Goal: Information Seeking & Learning: Check status

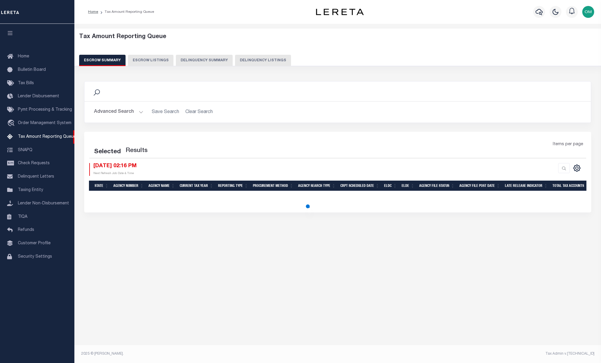
select select "100"
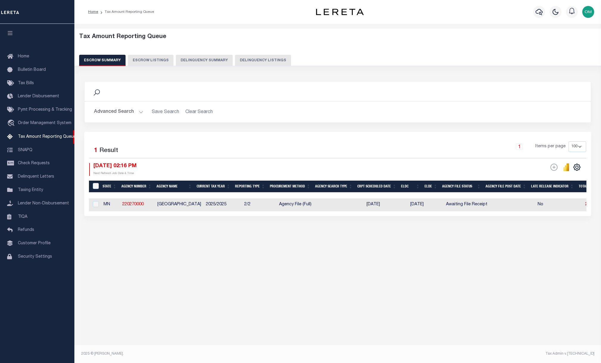
click at [146, 59] on button "Escrow Listings" at bounding box center [151, 60] width 46 height 11
select select "100"
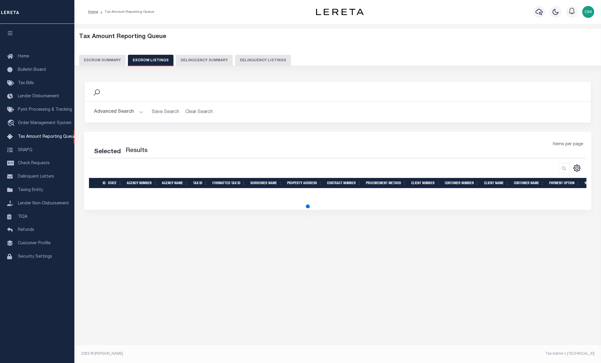
select select "100"
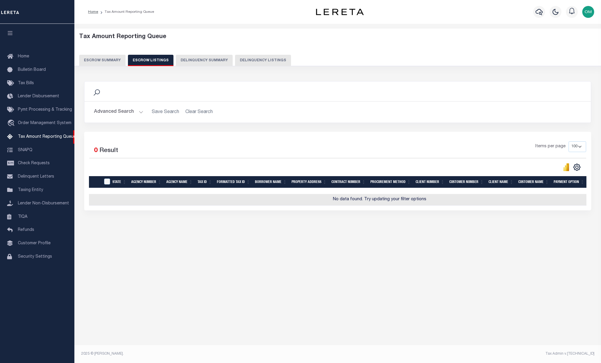
click at [194, 56] on button "Delinquency Summary" at bounding box center [204, 60] width 57 height 11
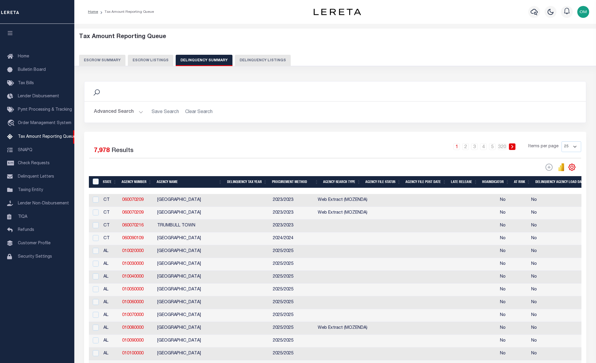
click at [248, 56] on button "Delinquency Listings" at bounding box center [263, 60] width 56 height 11
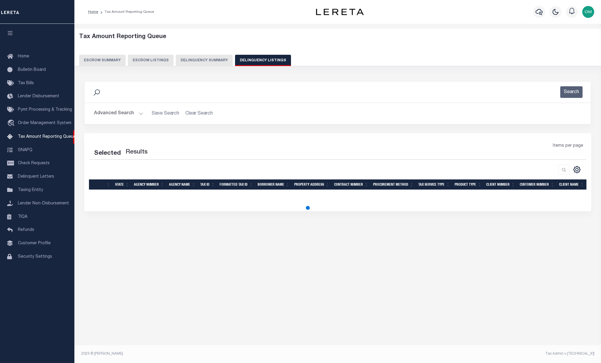
select select "100"
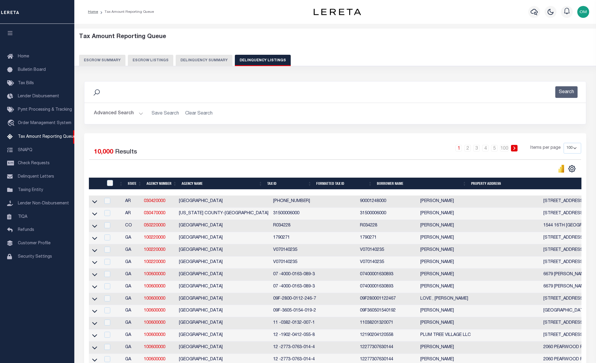
click at [202, 58] on button "Delinquency Summary" at bounding box center [204, 60] width 57 height 11
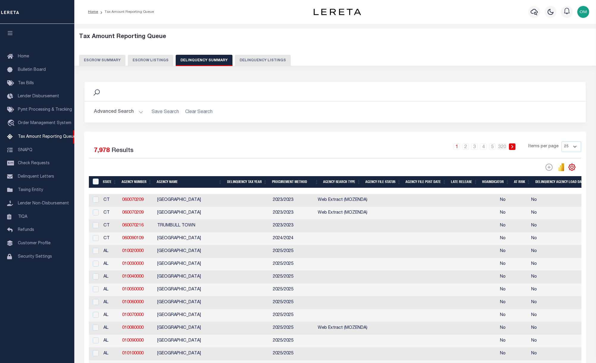
click at [159, 59] on button "Escrow Listings" at bounding box center [151, 60] width 46 height 11
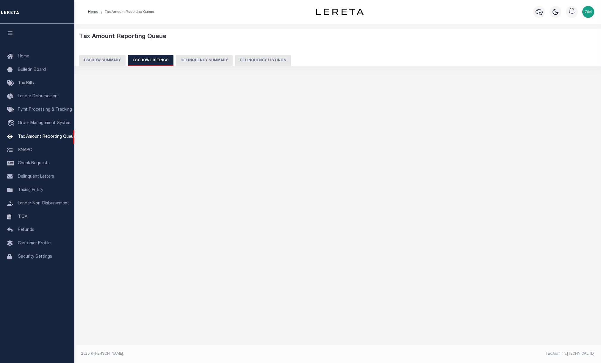
select select "100"
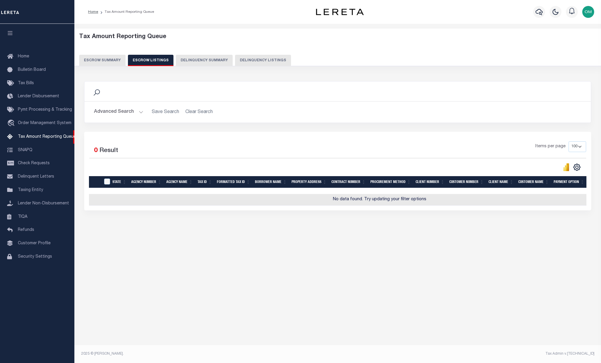
click at [107, 62] on button "Escrow Summary" at bounding box center [102, 60] width 46 height 11
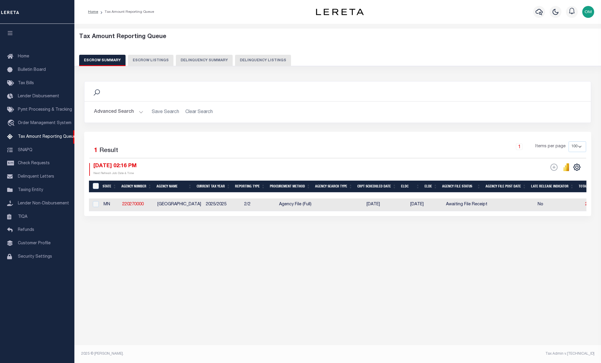
click at [146, 58] on button "Escrow Listings" at bounding box center [151, 60] width 46 height 11
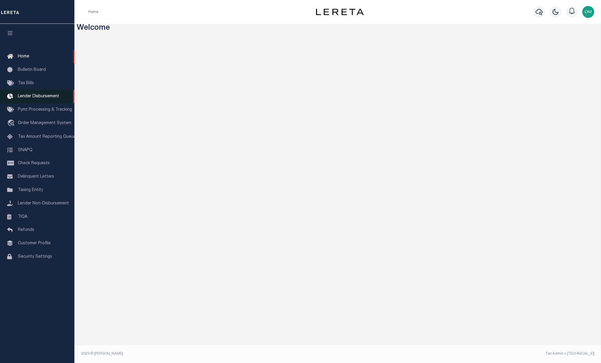
click at [44, 96] on span "Lender Disbursement" at bounding box center [38, 96] width 41 height 4
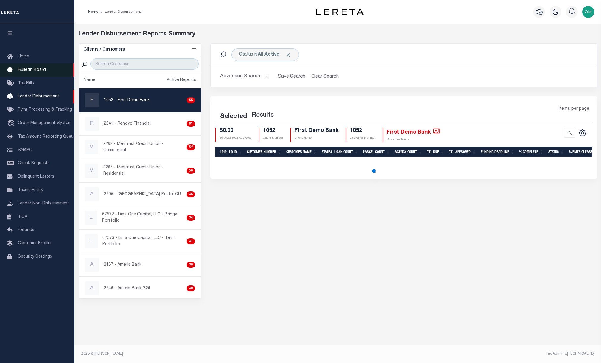
click at [30, 71] on span "Bulletin Board" at bounding box center [32, 70] width 28 height 4
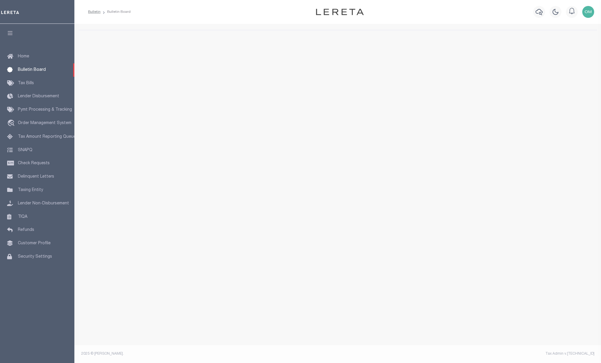
select select "50"
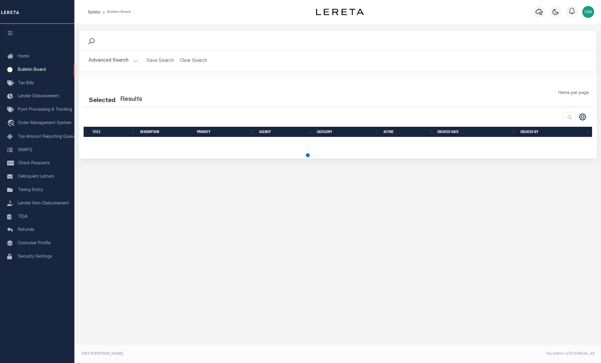
select select "50"
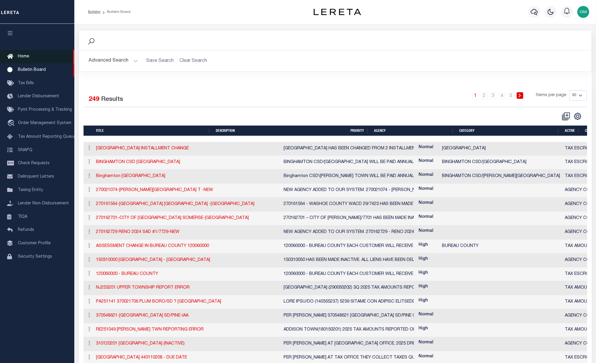
click at [29, 57] on link "Home" at bounding box center [37, 56] width 74 height 13
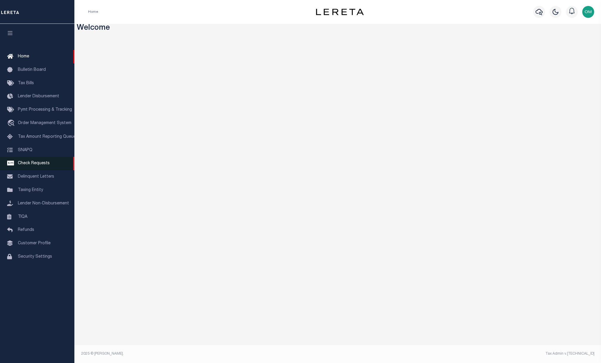
click at [43, 160] on link "Check Requests" at bounding box center [37, 163] width 74 height 13
select select "50"
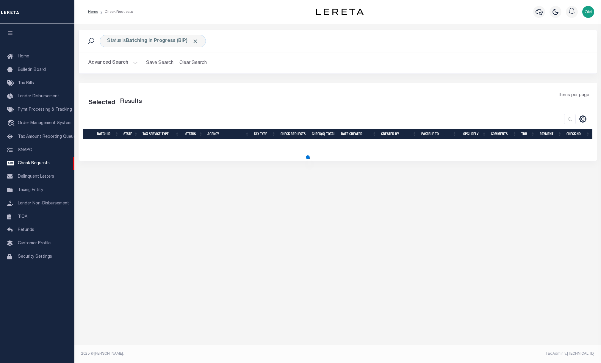
select select "50"
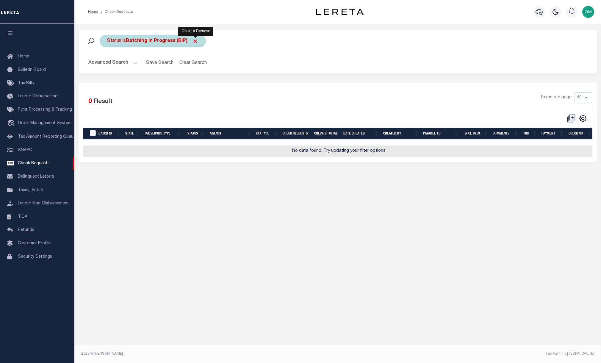
click at [196, 42] on span "Click to Remove" at bounding box center [195, 41] width 6 height 6
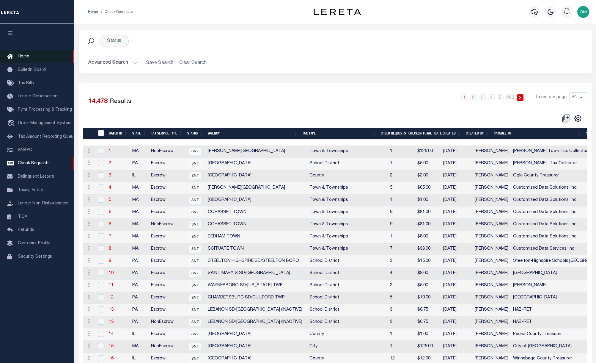
click at [25, 55] on span "Home" at bounding box center [23, 56] width 11 height 4
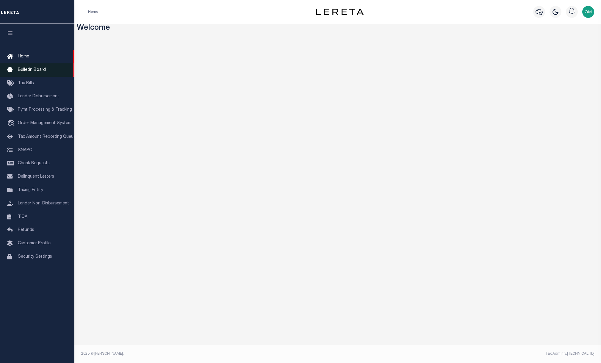
click at [47, 72] on link "Bulletin Board" at bounding box center [37, 69] width 74 height 13
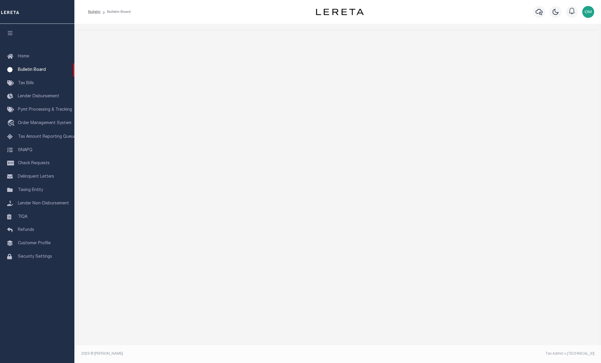
select select "50"
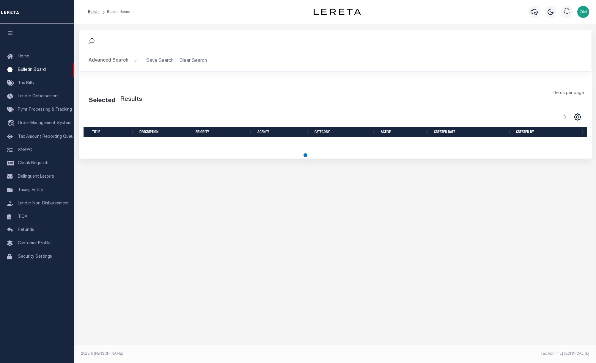
select select "50"
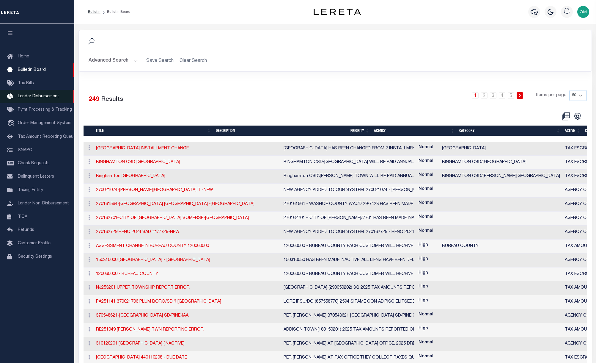
click at [40, 93] on link "Lender Disbursement" at bounding box center [37, 96] width 74 height 13
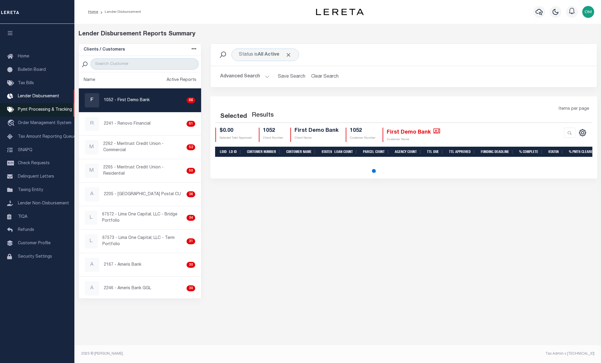
click at [57, 110] on span "Pymt Processing & Tracking" at bounding box center [45, 110] width 54 height 4
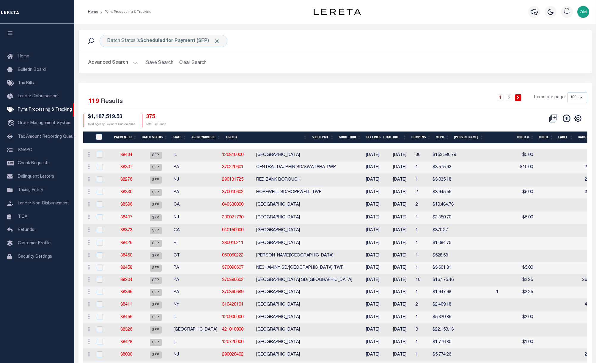
click at [210, 104] on div "1 2 Items per page 100 200 500 1000" at bounding box center [399, 100] width 385 height 17
click at [231, 104] on div "1 2 Items per page 100 200 500 1000" at bounding box center [400, 99] width 376 height 15
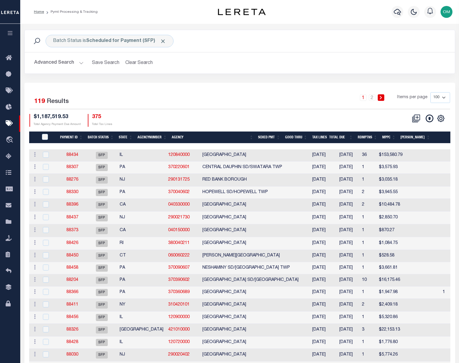
click at [13, 34] on icon "button" at bounding box center [10, 32] width 7 height 5
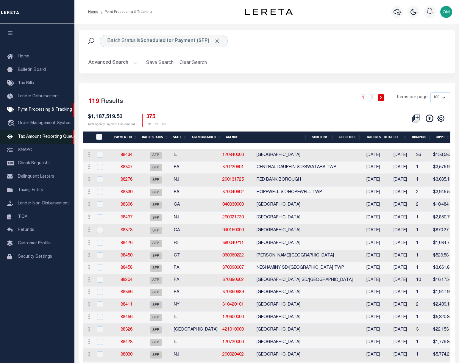
click at [44, 138] on span "Tax Amount Reporting Queue" at bounding box center [47, 137] width 58 height 4
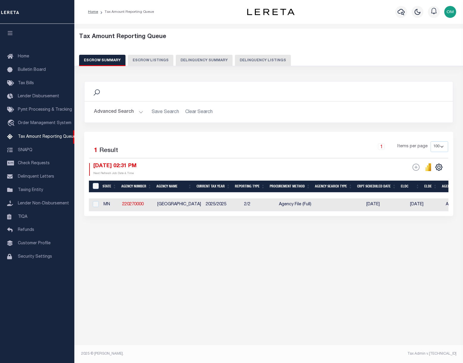
select select "100"
click at [139, 62] on button "Escrow Listings" at bounding box center [151, 60] width 46 height 11
select select "100"
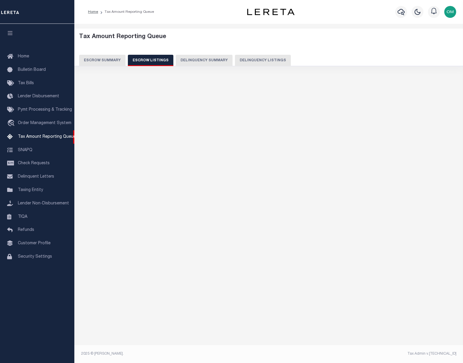
select select "100"
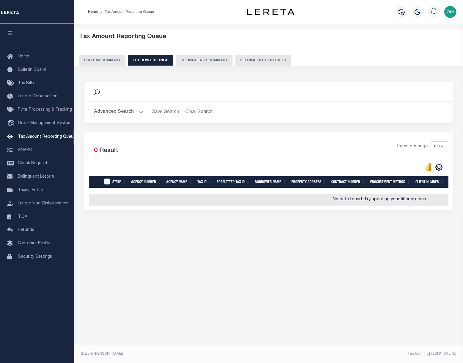
click at [180, 60] on button "Delinquency Summary" at bounding box center [204, 60] width 57 height 11
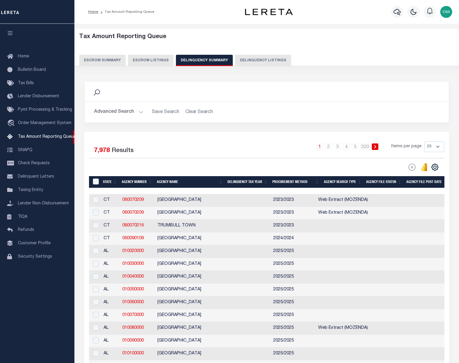
click at [235, 59] on button "Delinquency Listings" at bounding box center [263, 60] width 56 height 11
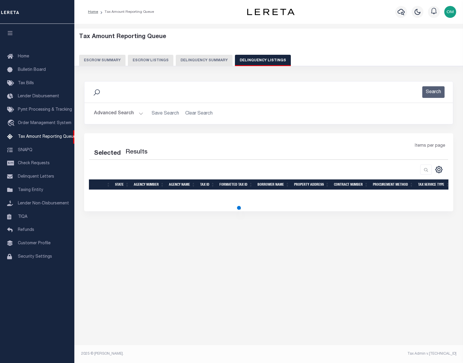
click at [243, 58] on button "Delinquency Listings" at bounding box center [263, 60] width 56 height 11
select select "100"
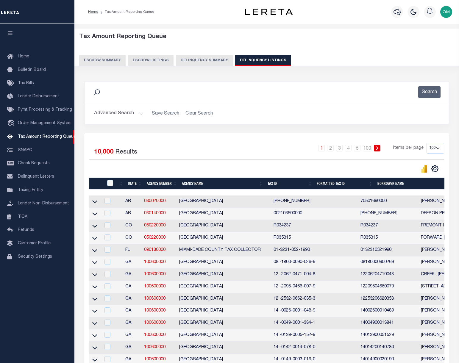
click at [214, 58] on button "Delinquency Summary" at bounding box center [204, 60] width 57 height 11
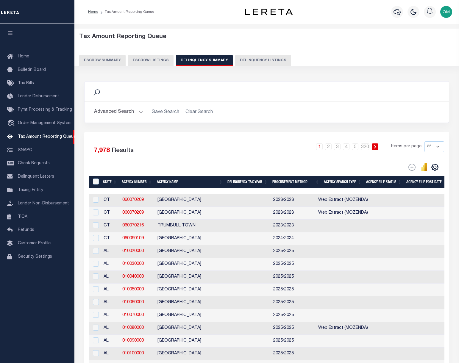
click at [132, 59] on button "Escrow Listings" at bounding box center [151, 60] width 46 height 11
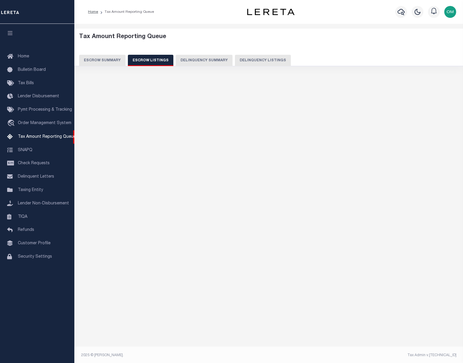
select select "100"
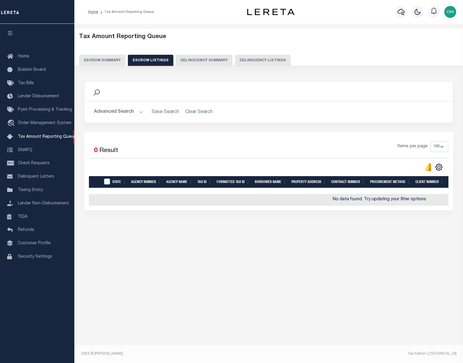
click at [94, 59] on button "Escrow Summary" at bounding box center [102, 60] width 46 height 11
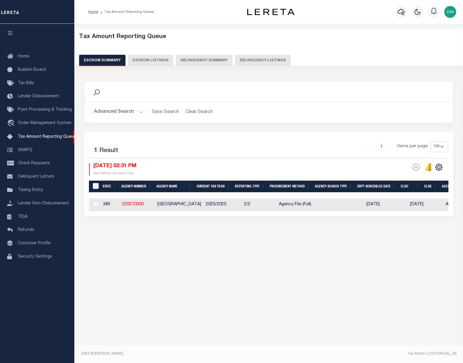
click at [94, 59] on button "Escrow Summary" at bounding box center [102, 60] width 46 height 11
drag, startPoint x: 9, startPoint y: 56, endPoint x: 21, endPoint y: 56, distance: 12.2
click at [10, 56] on icon at bounding box center [12, 56] width 10 height 7
click at [21, 56] on span "Home" at bounding box center [23, 56] width 11 height 4
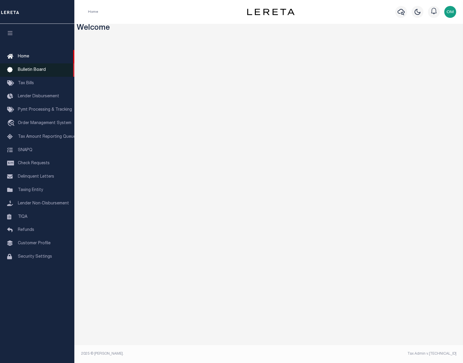
click at [29, 71] on span "Bulletin Board" at bounding box center [32, 70] width 28 height 4
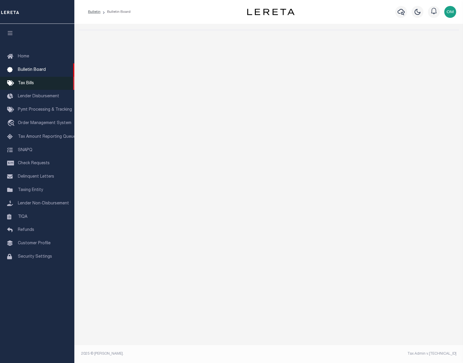
select select "50"
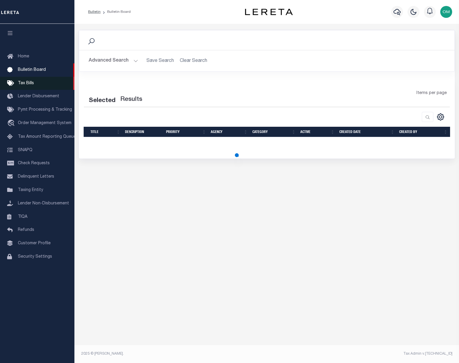
select select "50"
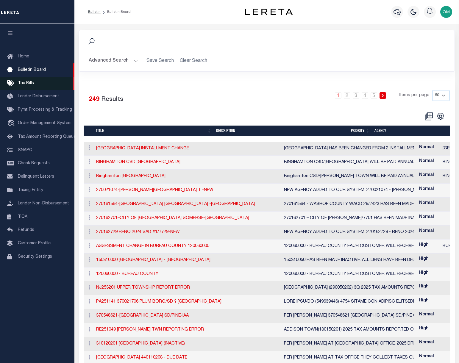
click at [30, 83] on span "Tax Bills" at bounding box center [26, 83] width 16 height 4
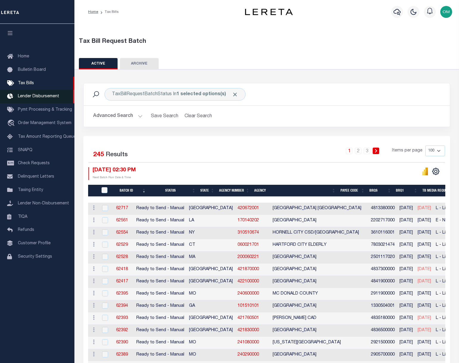
click at [36, 96] on span "Lender Disbursement" at bounding box center [38, 96] width 41 height 4
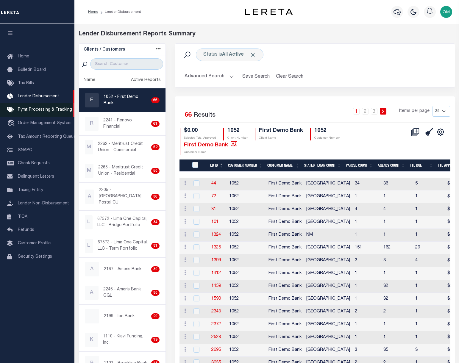
click at [45, 112] on span "Pymt Processing & Tracking" at bounding box center [45, 110] width 54 height 4
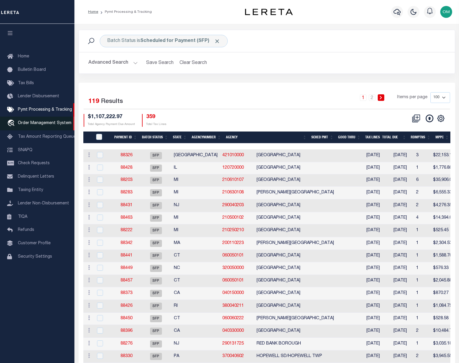
click at [46, 124] on span "Order Management System" at bounding box center [45, 123] width 54 height 4
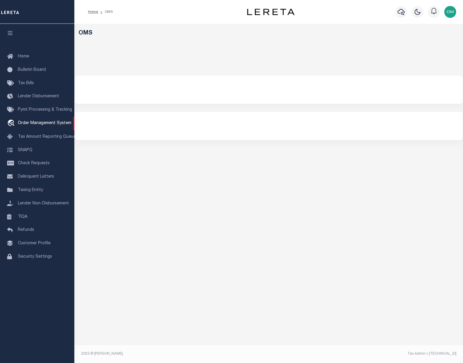
select select "200"
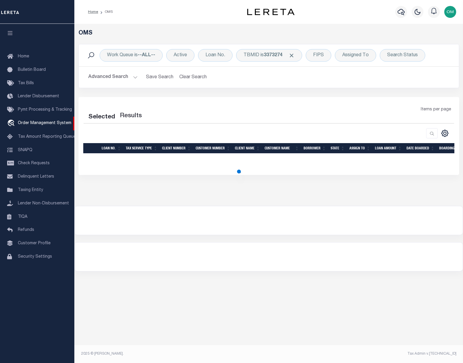
select select "200"
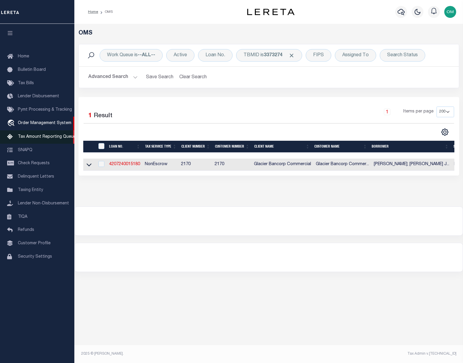
click at [47, 136] on span "Tax Amount Reporting Queue" at bounding box center [47, 137] width 58 height 4
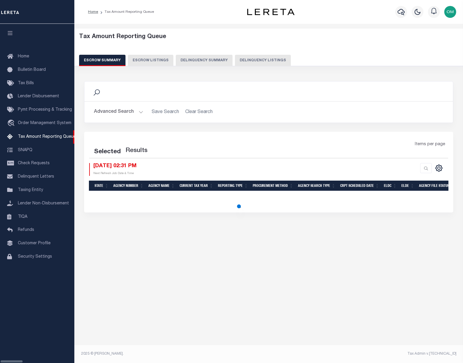
select select "100"
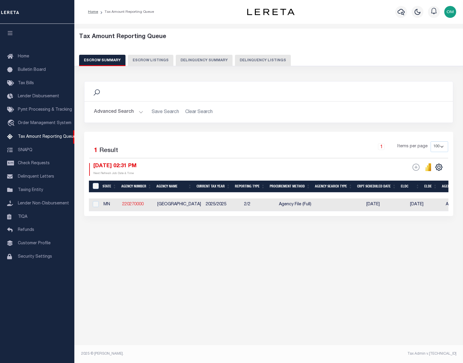
click at [139, 206] on link "220270000" at bounding box center [132, 204] width 21 height 4
checkbox input "true"
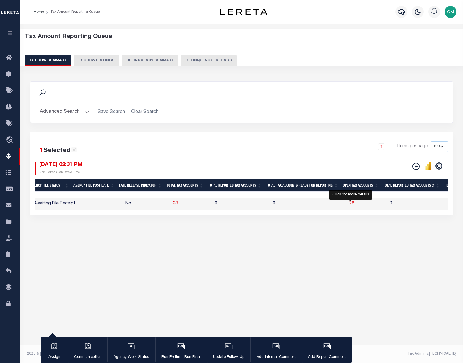
click at [351, 204] on span "28" at bounding box center [352, 203] width 5 height 4
select select "100"
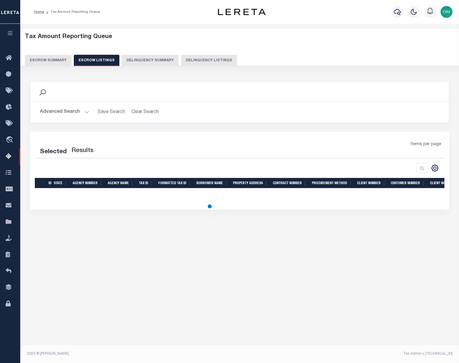
select select "100"
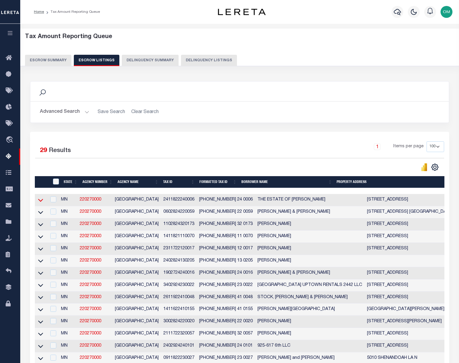
click at [40, 200] on icon at bounding box center [40, 200] width 5 height 6
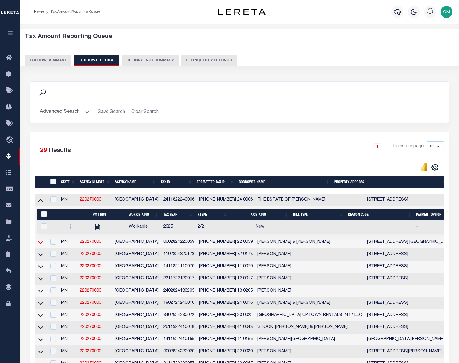
click at [42, 242] on icon at bounding box center [40, 242] width 5 height 6
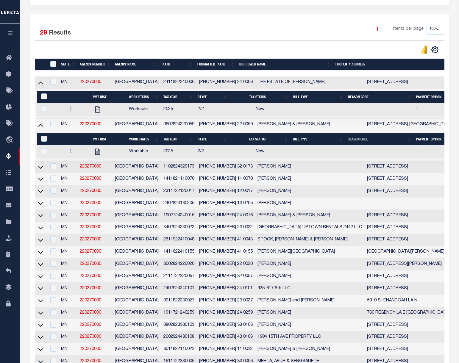
scroll to position [119, 0]
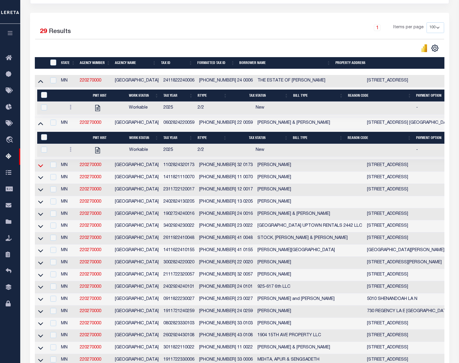
click at [40, 167] on icon at bounding box center [40, 165] width 5 height 6
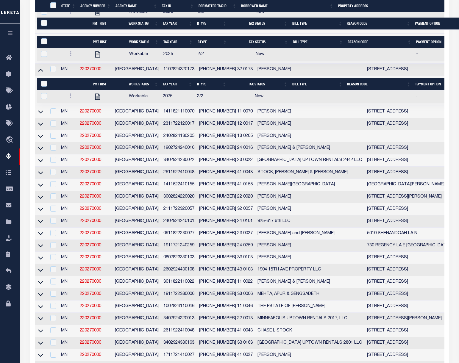
scroll to position [238, 0]
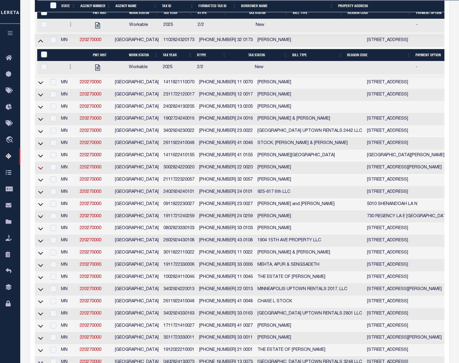
click at [39, 171] on icon at bounding box center [40, 168] width 5 height 6
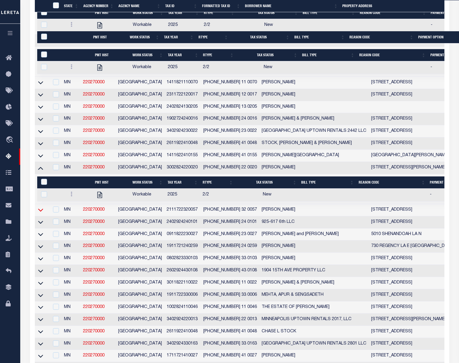
scroll to position [370, 0]
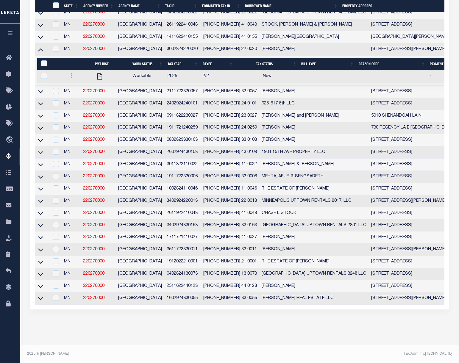
click at [39, 151] on icon at bounding box center [40, 152] width 5 height 3
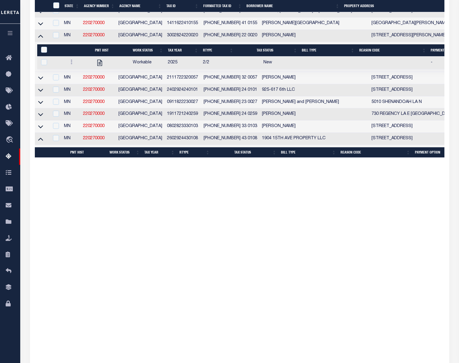
scroll to position [358, 0]
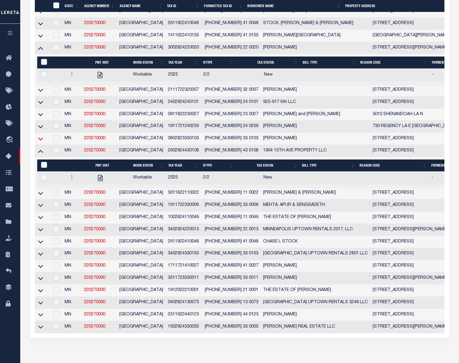
click at [41, 142] on icon at bounding box center [40, 139] width 5 height 6
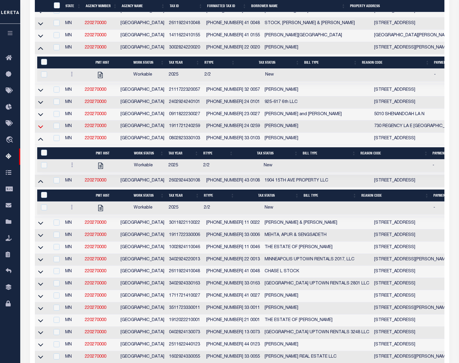
click at [39, 130] on icon at bounding box center [40, 126] width 5 height 6
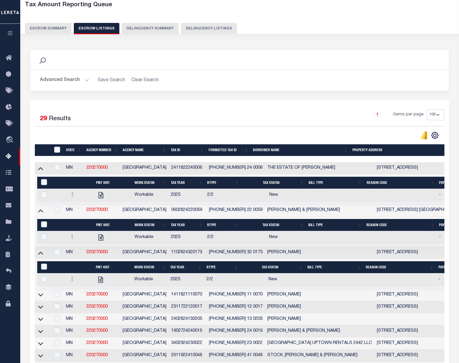
scroll to position [31, 0]
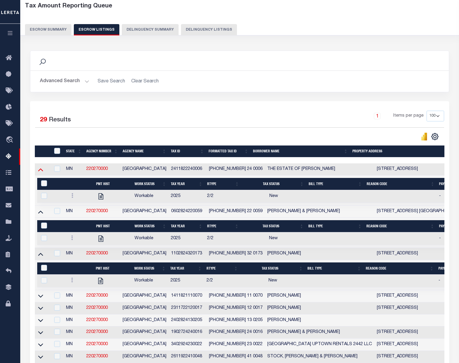
click at [40, 173] on icon at bounding box center [40, 169] width 5 height 6
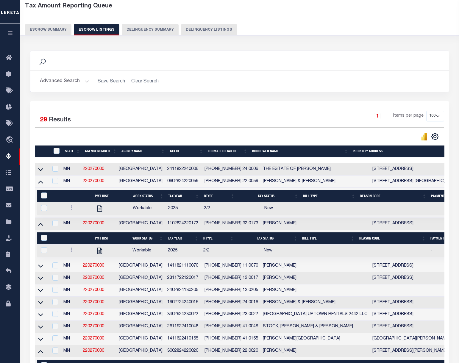
click at [40, 173] on icon at bounding box center [40, 169] width 5 height 6
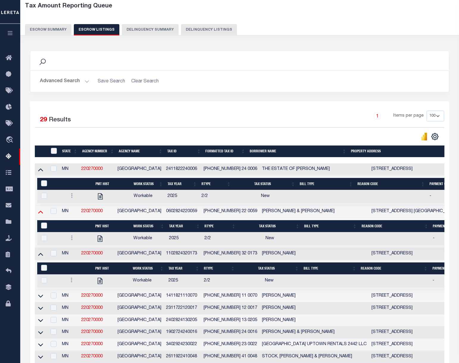
click at [39, 214] on icon at bounding box center [40, 212] width 5 height 3
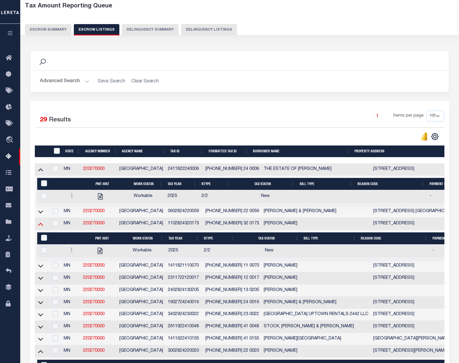
click at [40, 227] on icon at bounding box center [40, 224] width 5 height 6
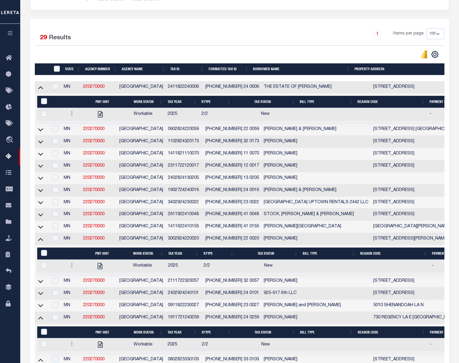
scroll to position [120, 0]
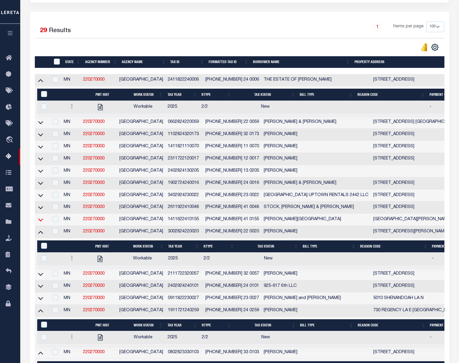
click at [41, 223] on icon at bounding box center [40, 220] width 5 height 6
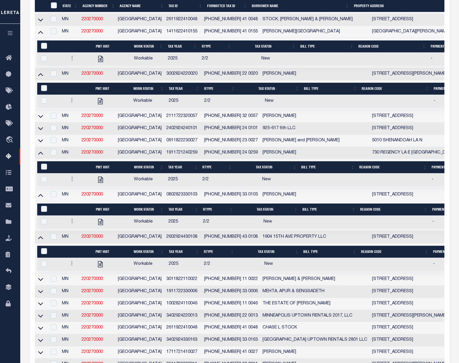
scroll to position [417, 0]
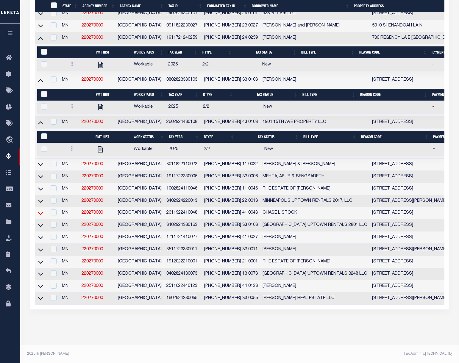
click at [40, 215] on icon at bounding box center [40, 213] width 5 height 3
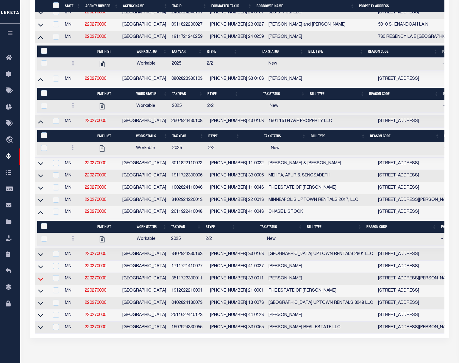
click at [41, 282] on icon at bounding box center [40, 279] width 5 height 6
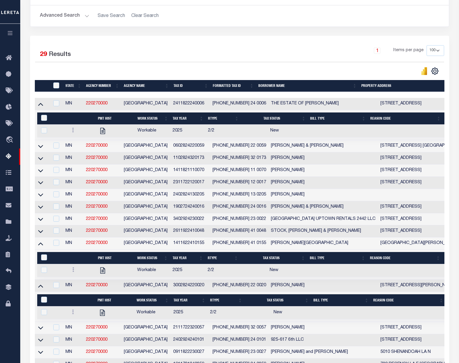
scroll to position [0, 0]
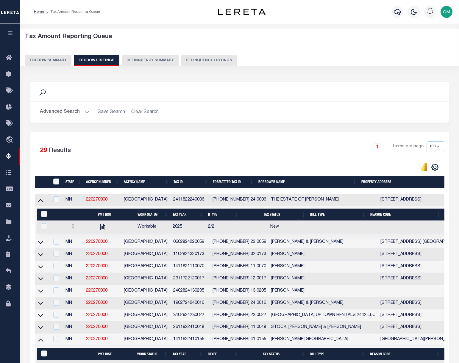
click at [51, 53] on div "Tax Amount Reporting Queue Escrow Summary Escrow Listings Delinquency Summary" at bounding box center [239, 49] width 429 height 33
click at [50, 58] on button "Escrow Summary" at bounding box center [48, 60] width 46 height 11
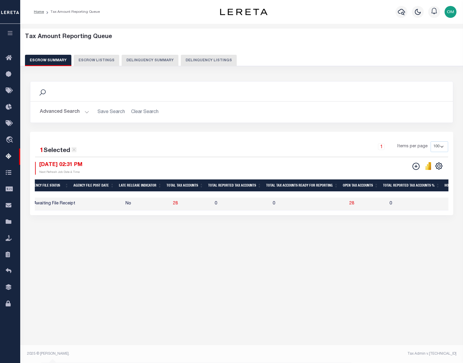
click at [76, 150] on icon at bounding box center [73, 149] width 5 height 5
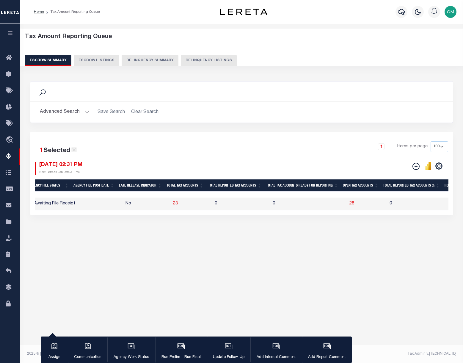
checkbox input "false"
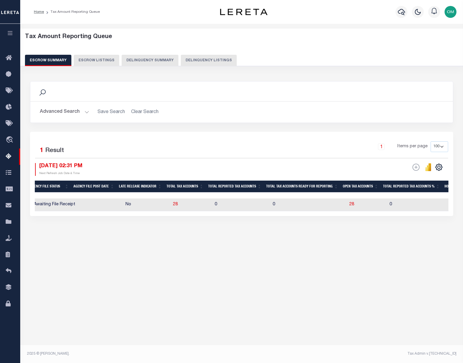
click at [74, 150] on div "1 Selected 1 Result" at bounding box center [83, 149] width 97 height 17
click at [83, 111] on button "Advanced Search" at bounding box center [64, 112] width 49 height 12
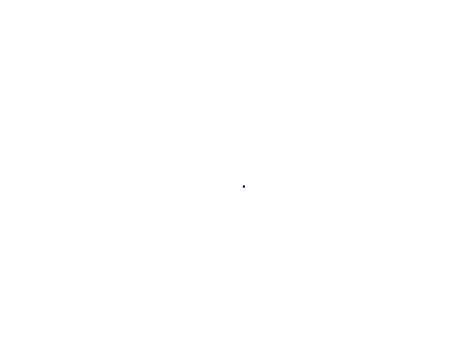
select select
checkbox input "false"
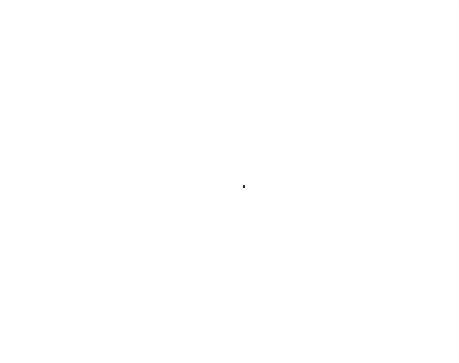
checkbox input "false"
type input "2705300000"
